Goal: Task Accomplishment & Management: Manage account settings

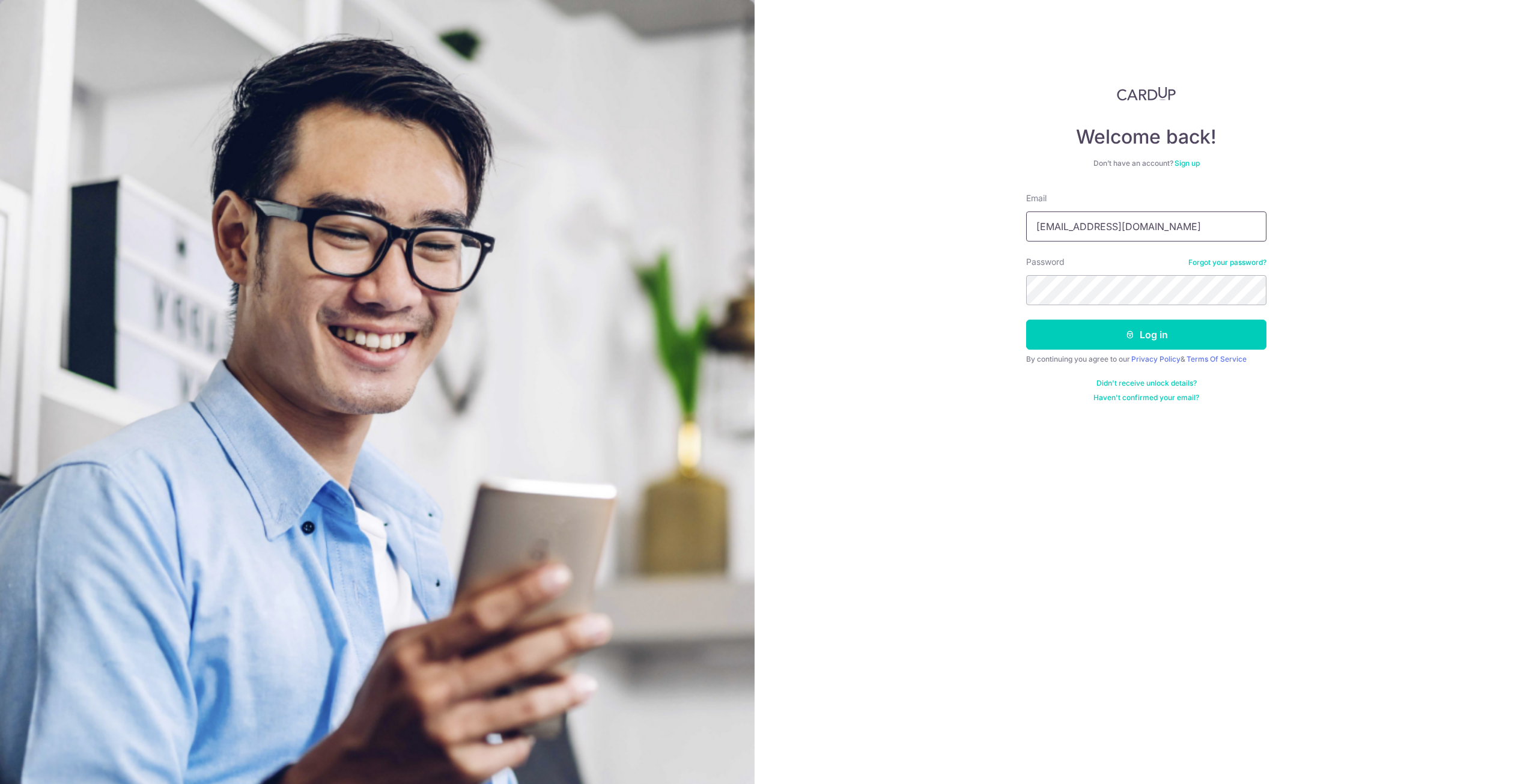
drag, startPoint x: 1119, startPoint y: 230, endPoint x: 879, endPoint y: 226, distance: 240.0
click at [879, 226] on div "Welcome back! Don’t have an account? Sign up Email xavier@tdtdc.com.sg Password…" at bounding box center [1146, 392] width 784 height 784
type input "[EMAIL_ADDRESS][DOMAIN_NAME]"
click at [1171, 328] on button "Log in" at bounding box center [1147, 334] width 241 height 30
